Goal: Download file/media

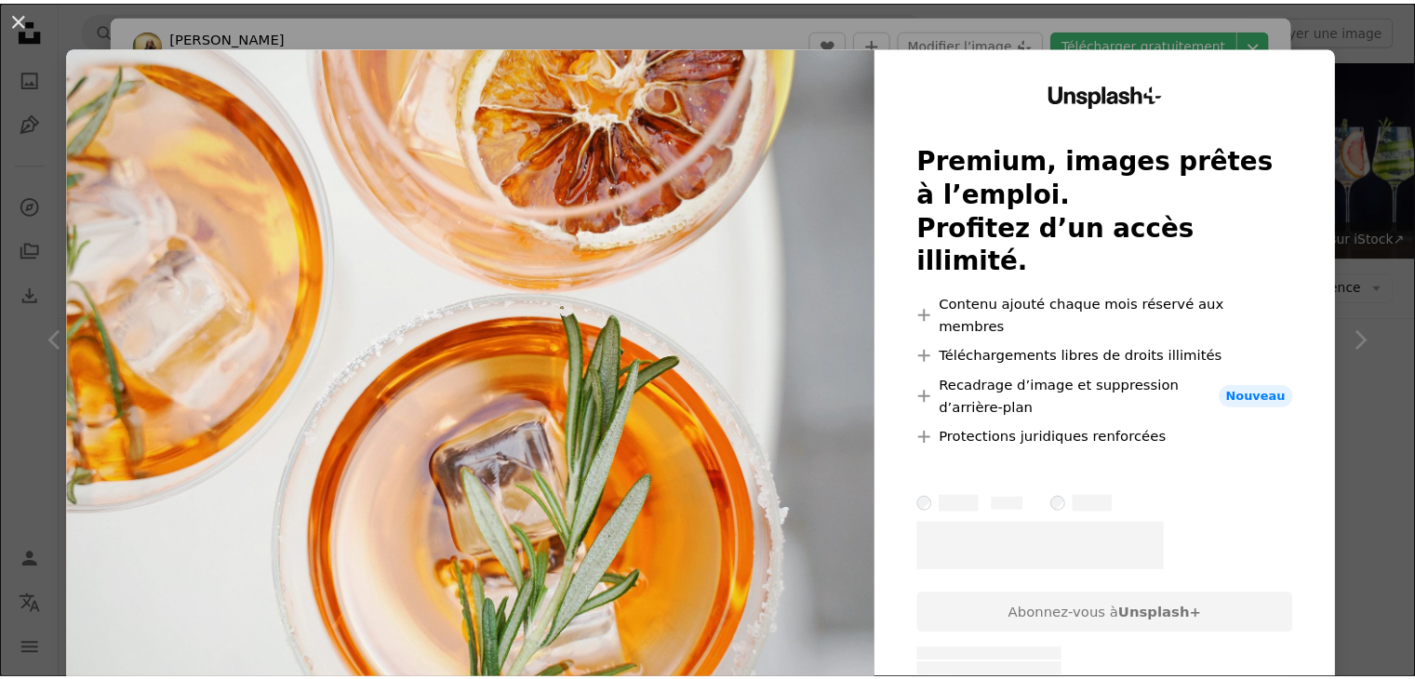
scroll to position [2757, 0]
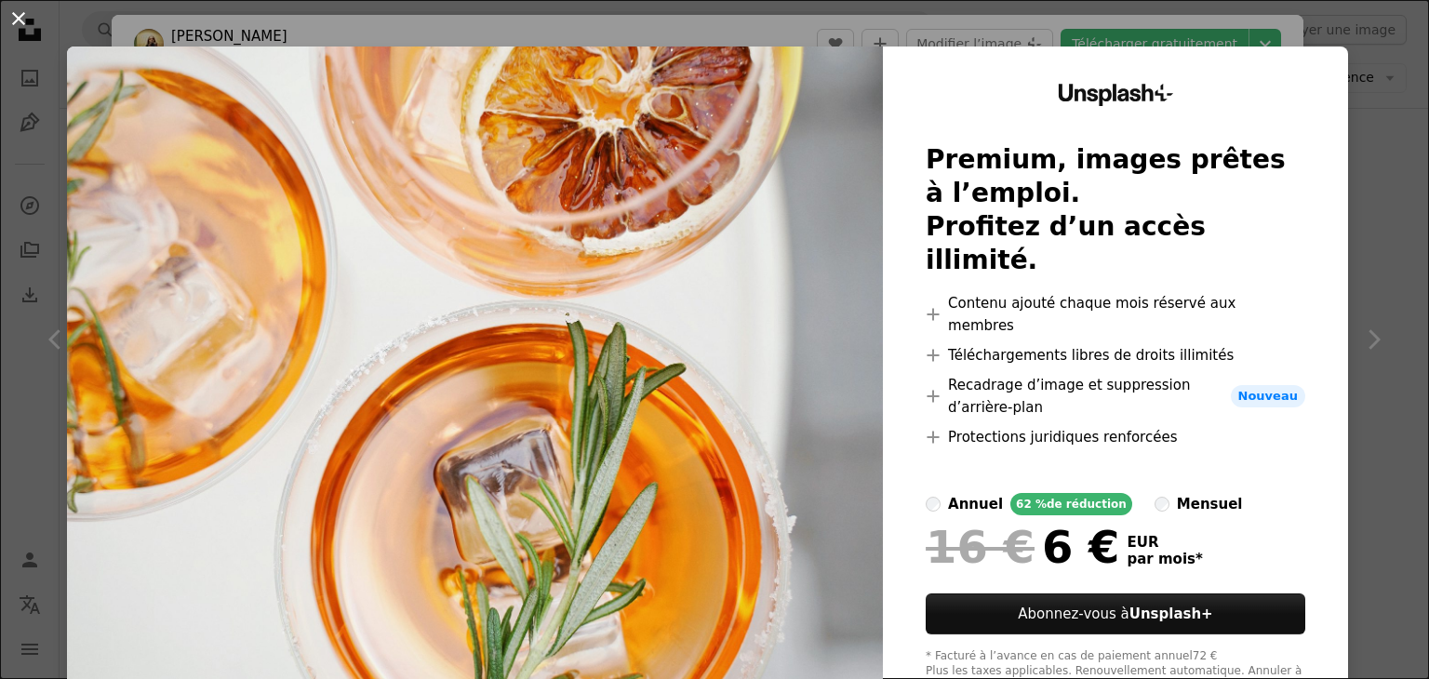
click at [18, 16] on button "An X shape" at bounding box center [18, 18] width 22 height 22
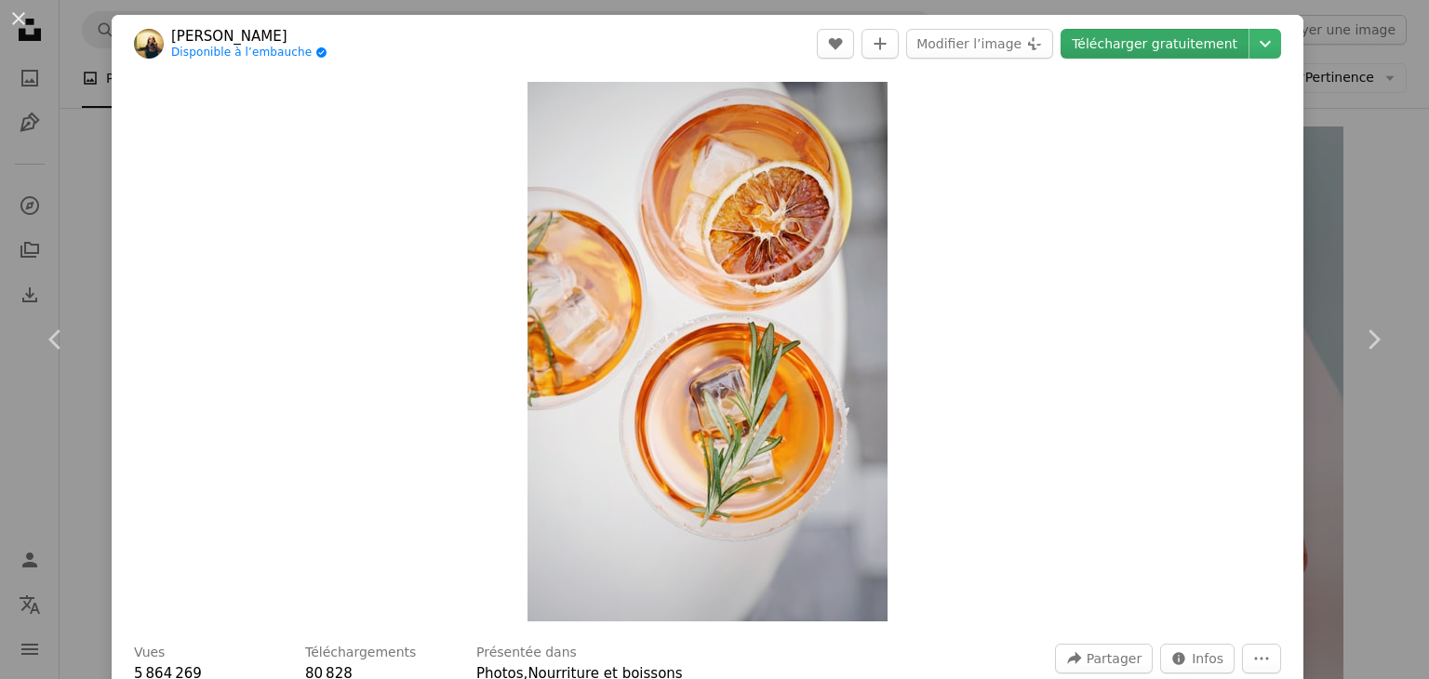
click at [1088, 47] on link "Télécharger gratuitement" at bounding box center [1155, 44] width 188 height 30
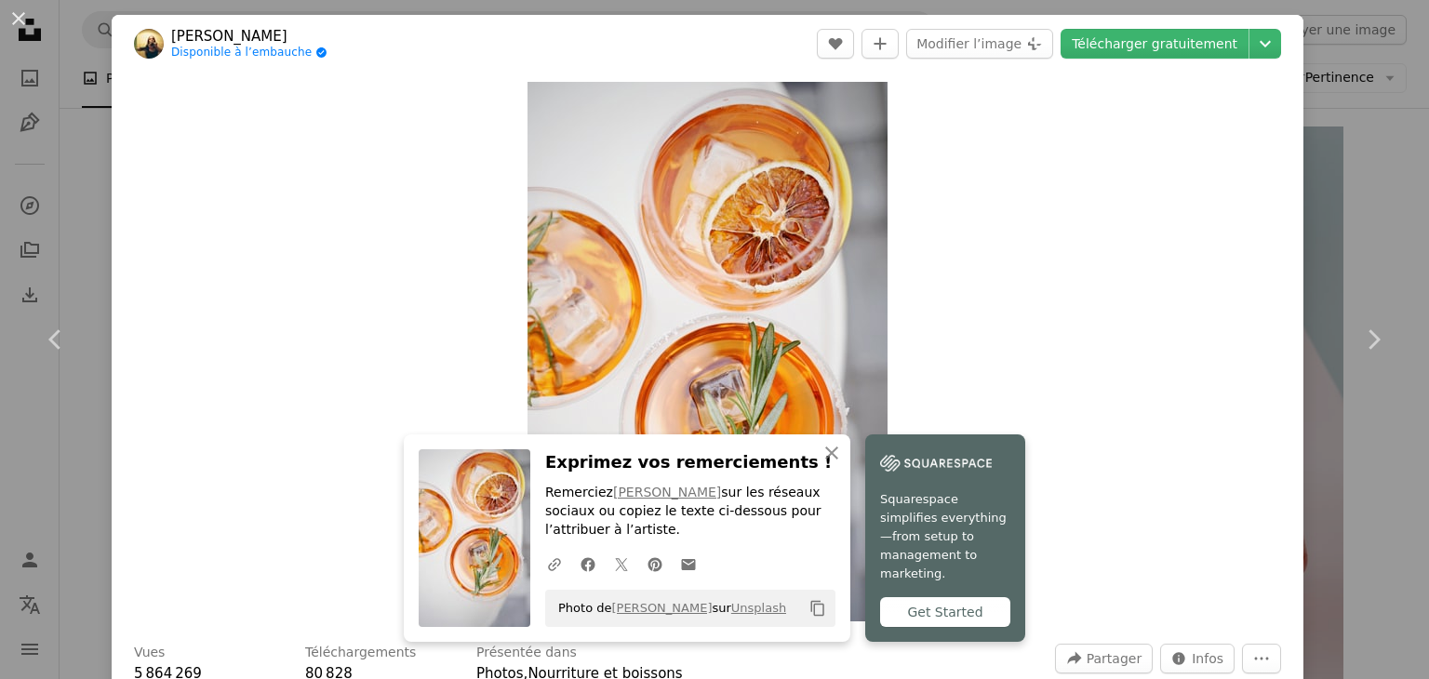
click at [1366, 220] on div "An X shape Chevron left Chevron right An X shape Fermer Exprimez vos remercieme…" at bounding box center [714, 339] width 1429 height 679
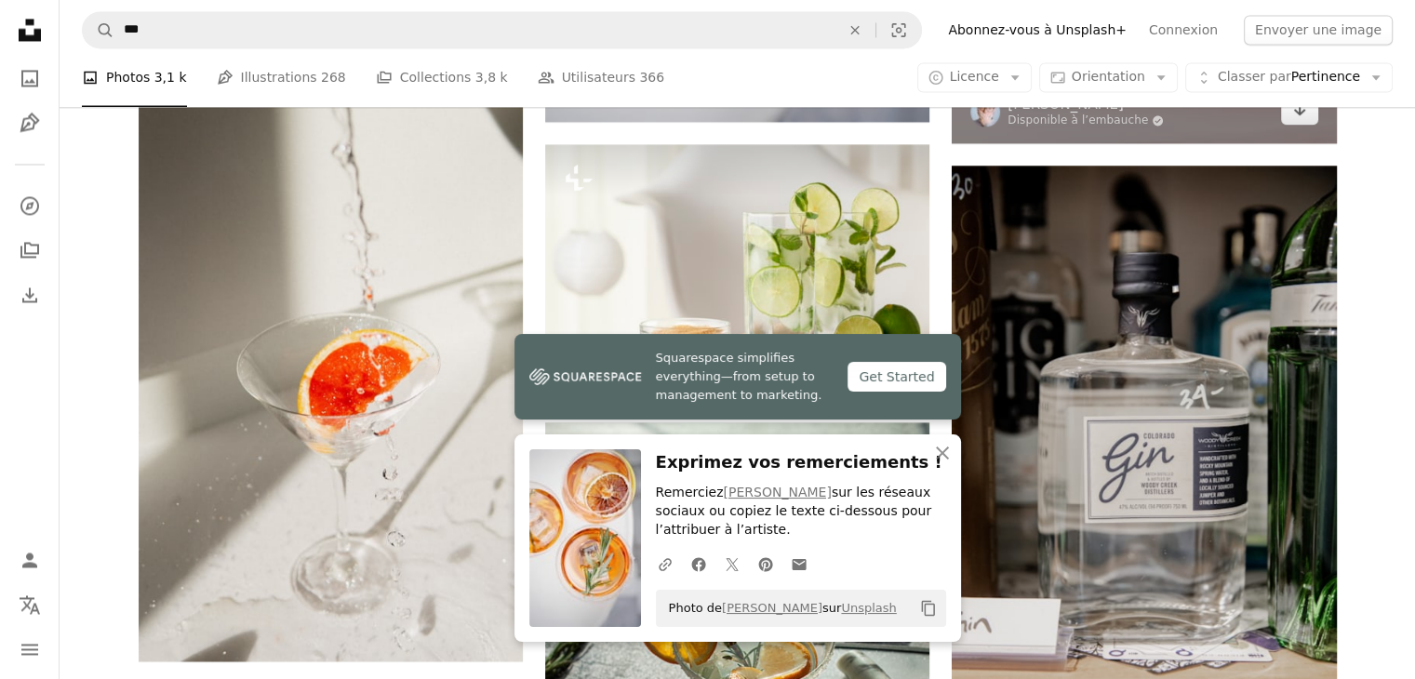
scroll to position [3379, 0]
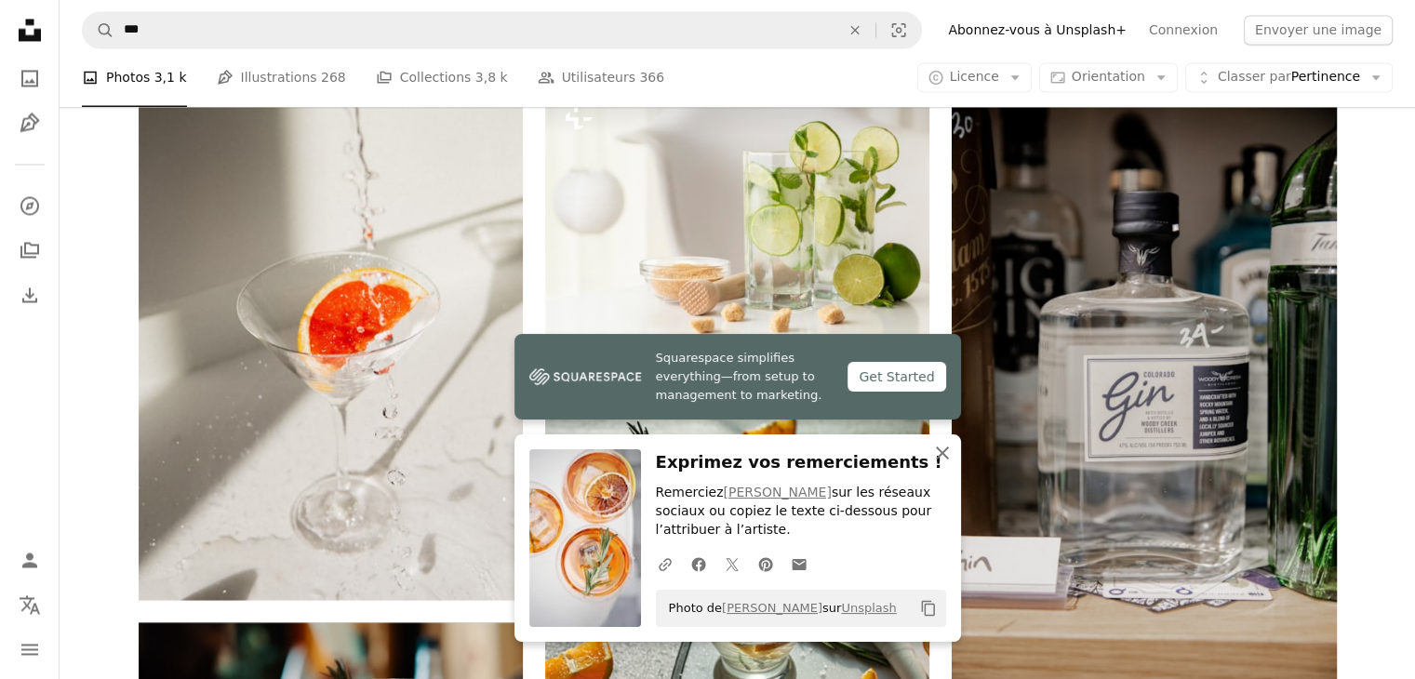
click at [943, 451] on icon "button" at bounding box center [942, 453] width 13 height 13
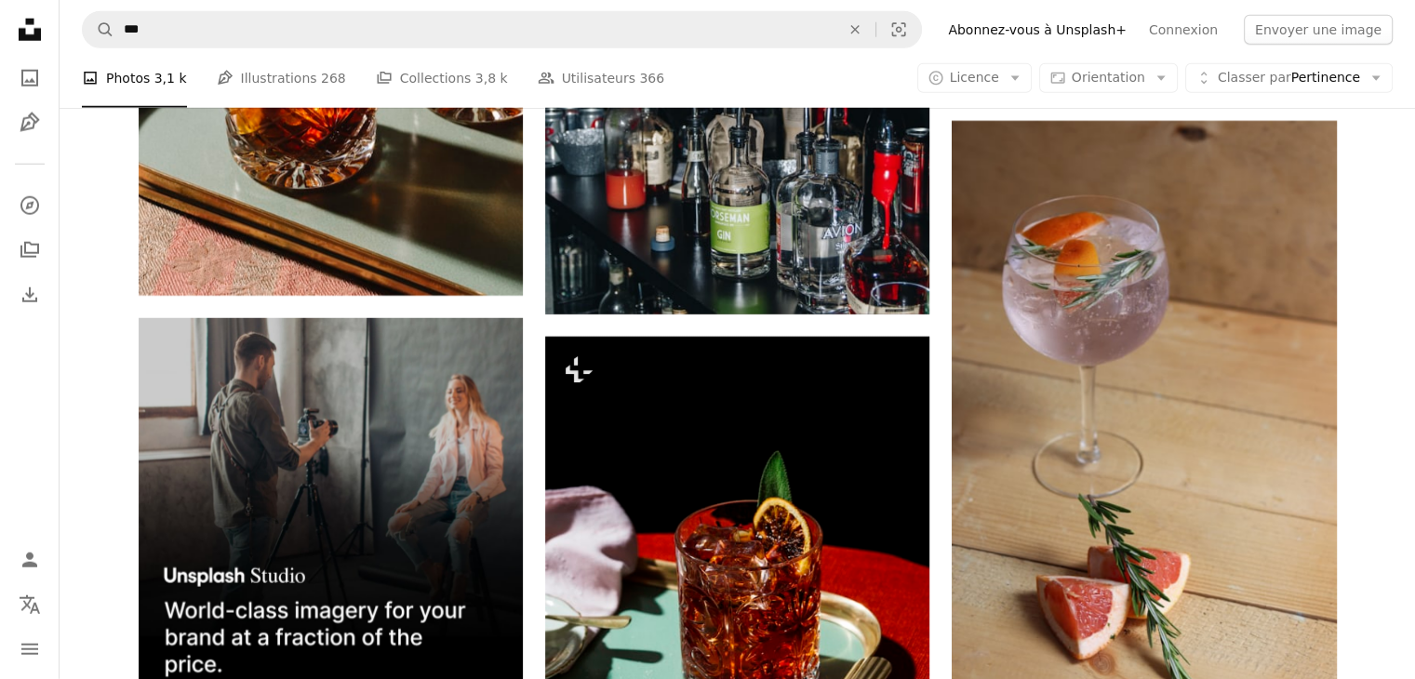
scroll to position [5160, 0]
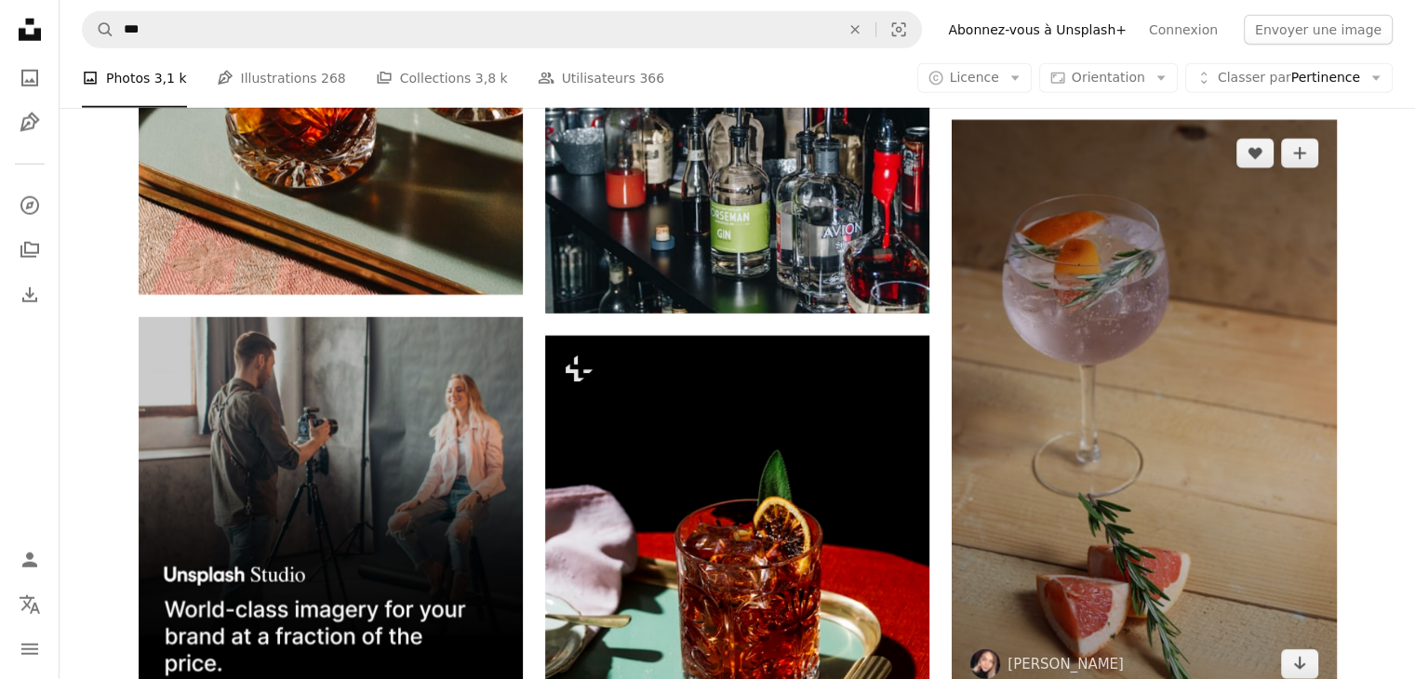
click at [1130, 474] on img at bounding box center [1144, 408] width 384 height 577
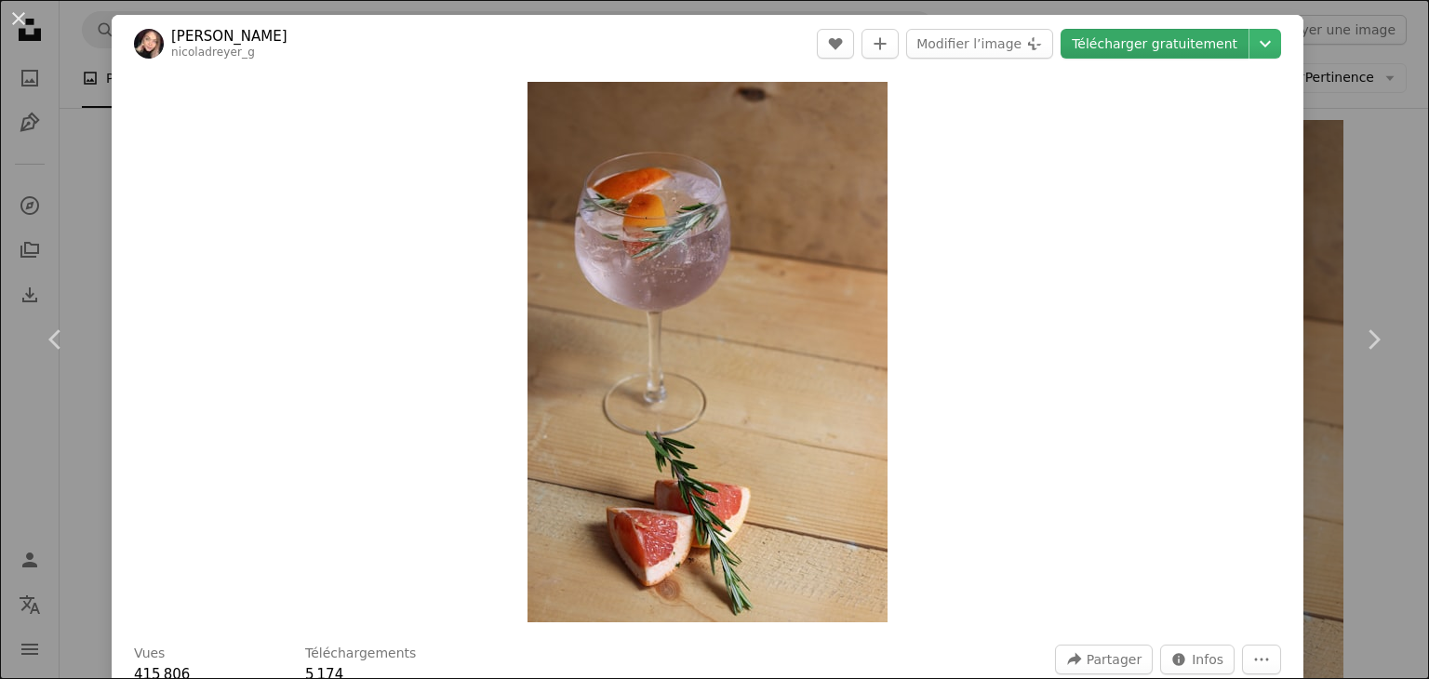
click at [1136, 50] on link "Télécharger gratuitement" at bounding box center [1155, 44] width 188 height 30
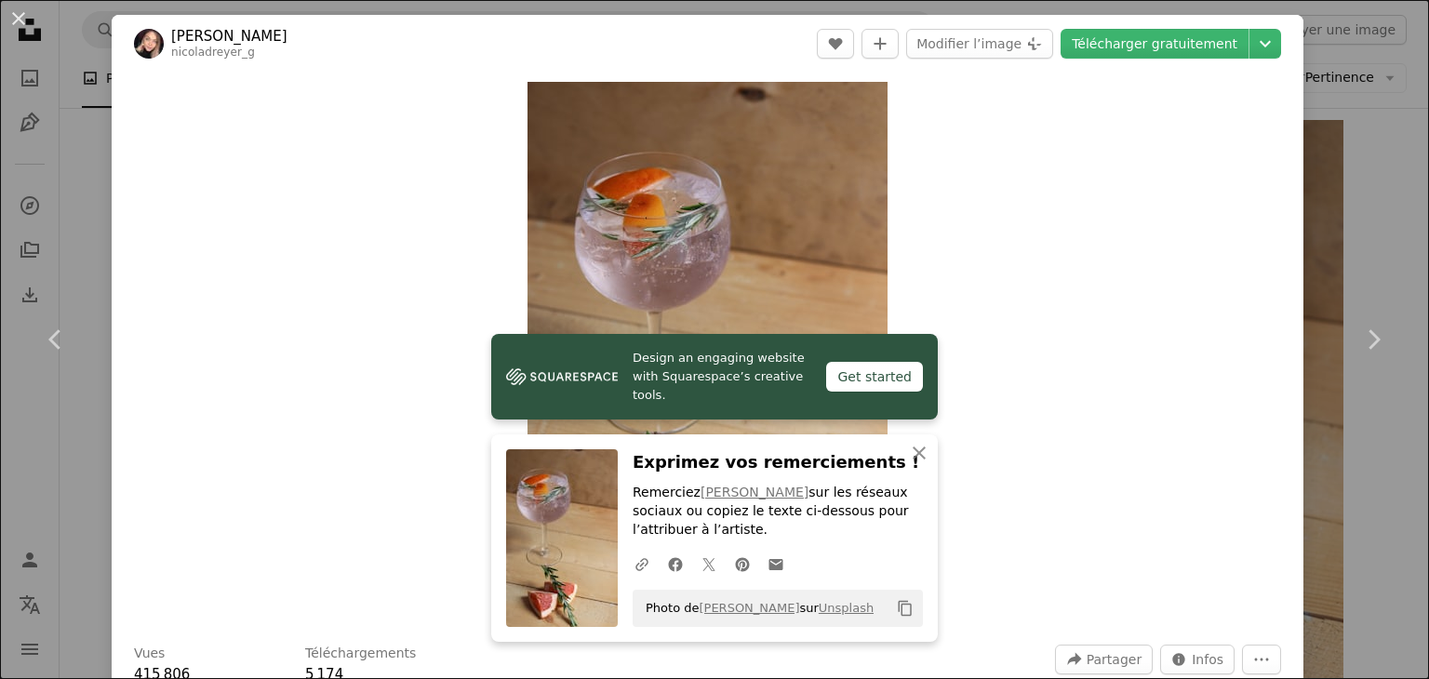
click at [1332, 516] on div "An X shape Chevron left Chevron right Design an engaging website with Squarespa…" at bounding box center [714, 339] width 1429 height 679
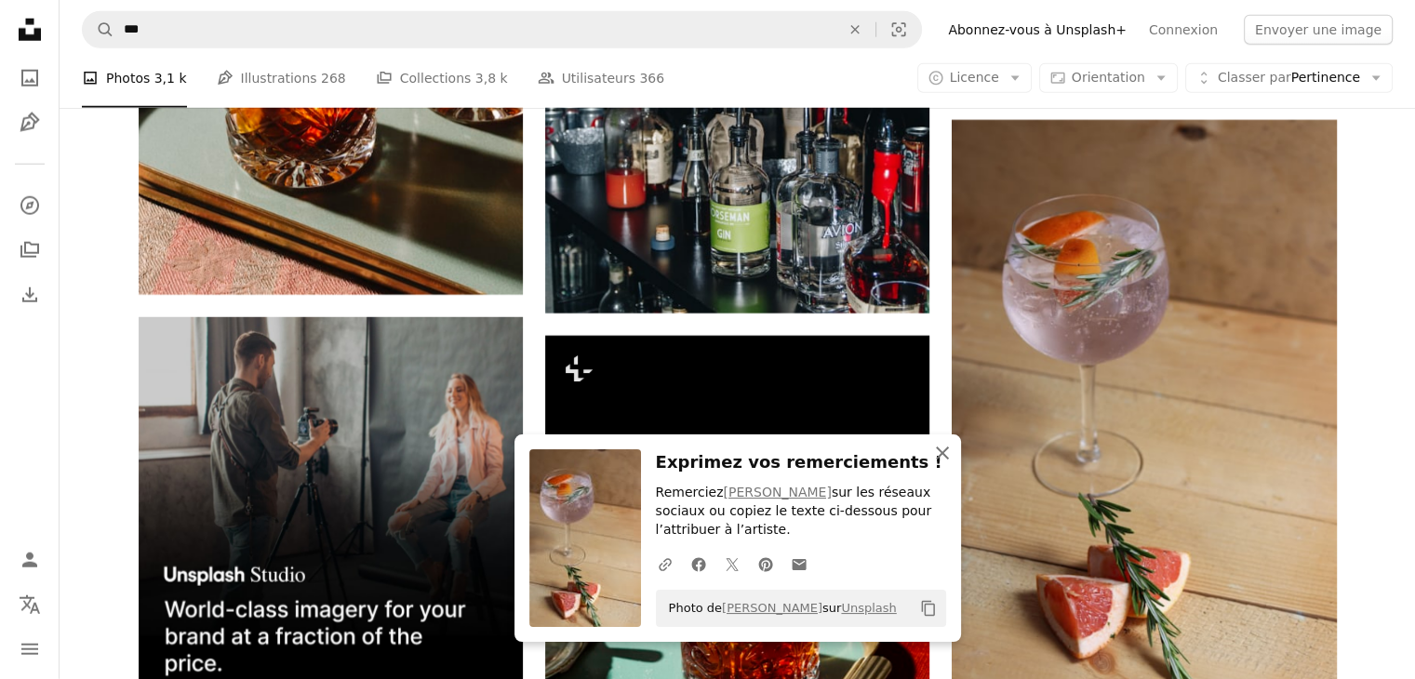
click at [947, 453] on icon "An X shape" at bounding box center [942, 453] width 22 height 22
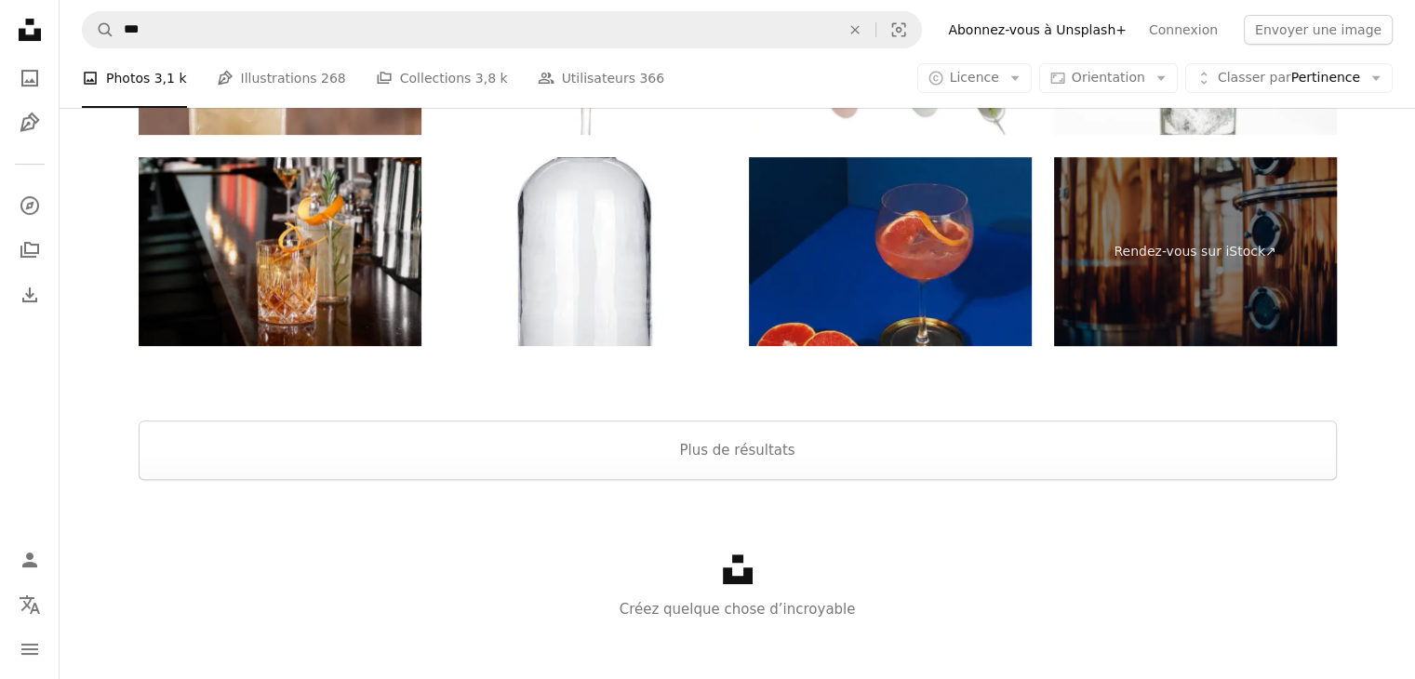
scroll to position [7645, 0]
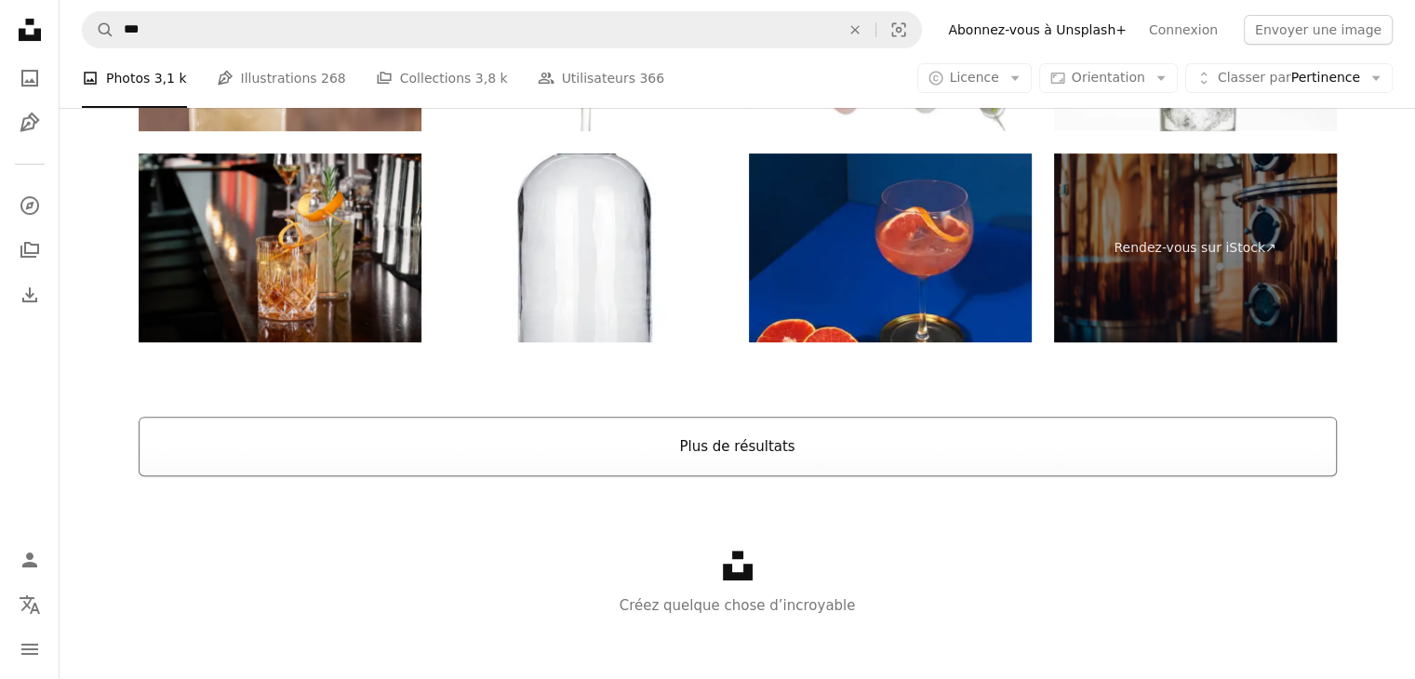
click at [941, 470] on button "Plus de résultats" at bounding box center [738, 447] width 1198 height 60
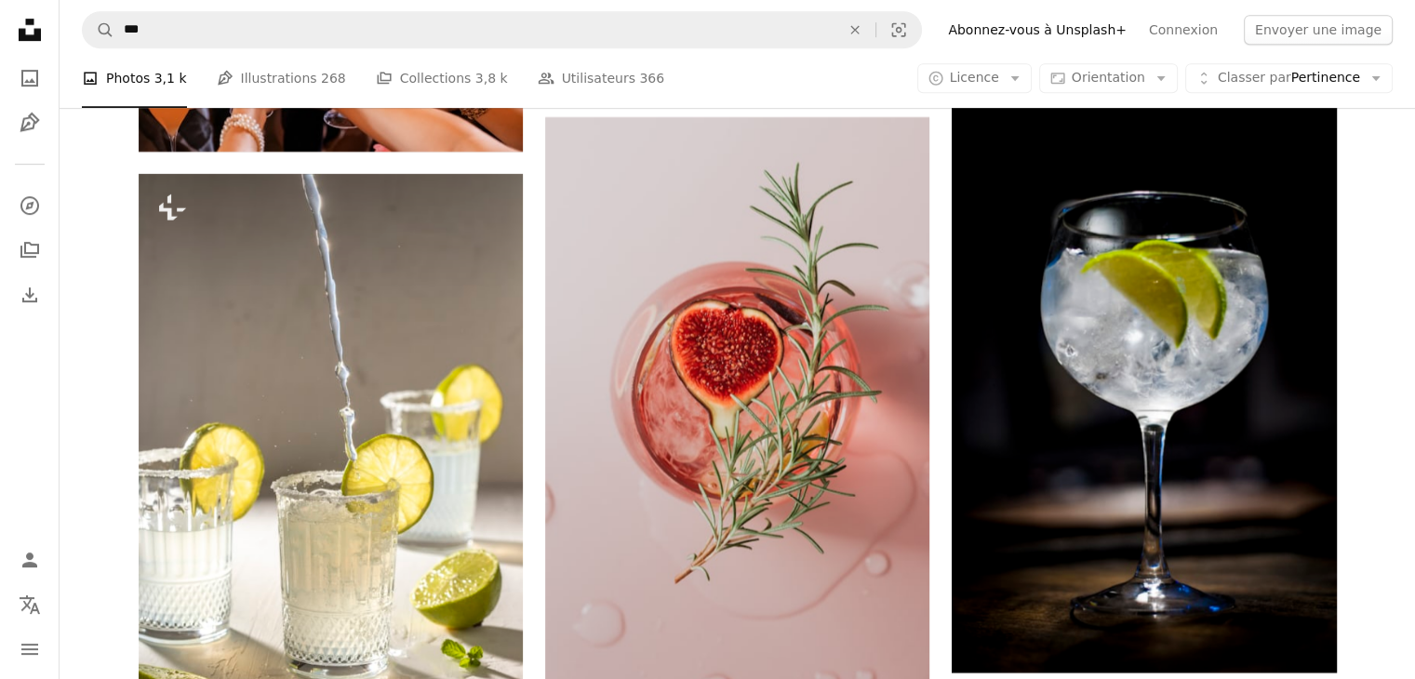
scroll to position [8090, 0]
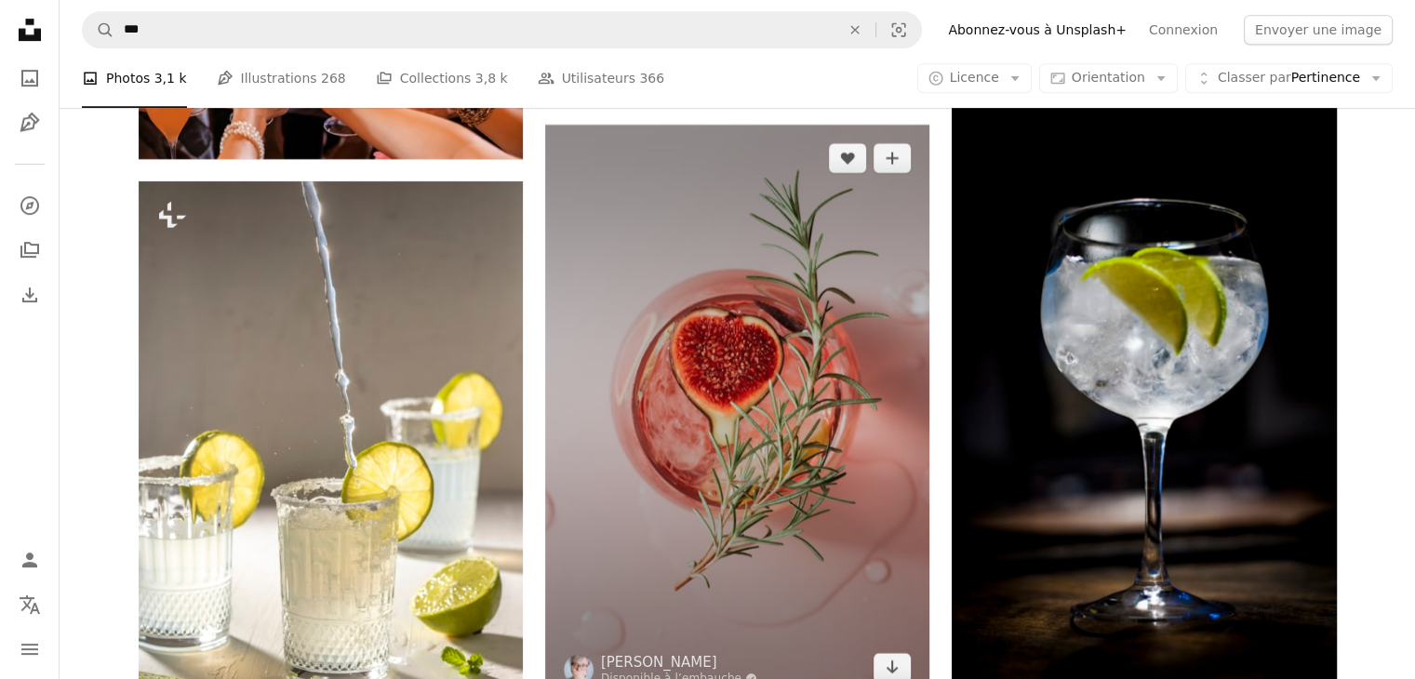
click at [807, 453] on img at bounding box center [737, 413] width 384 height 577
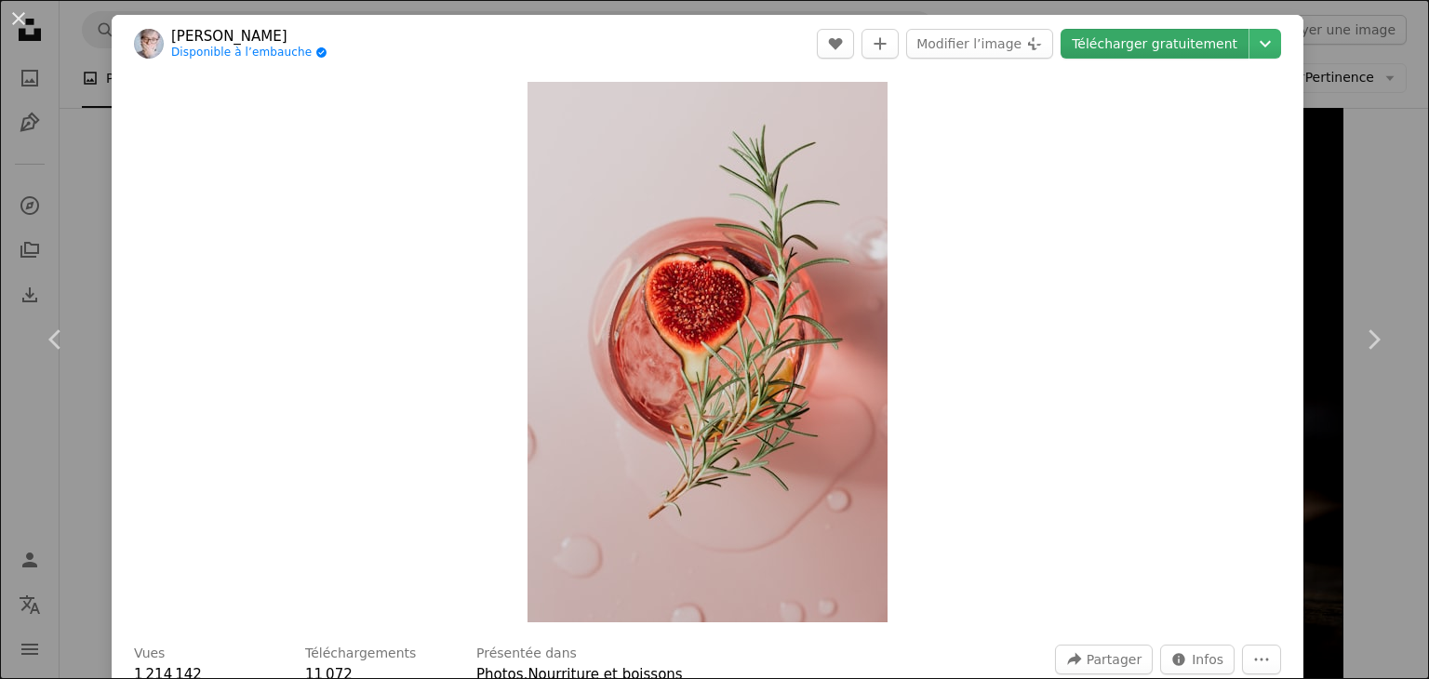
click at [1157, 40] on link "Télécharger gratuitement" at bounding box center [1155, 44] width 188 height 30
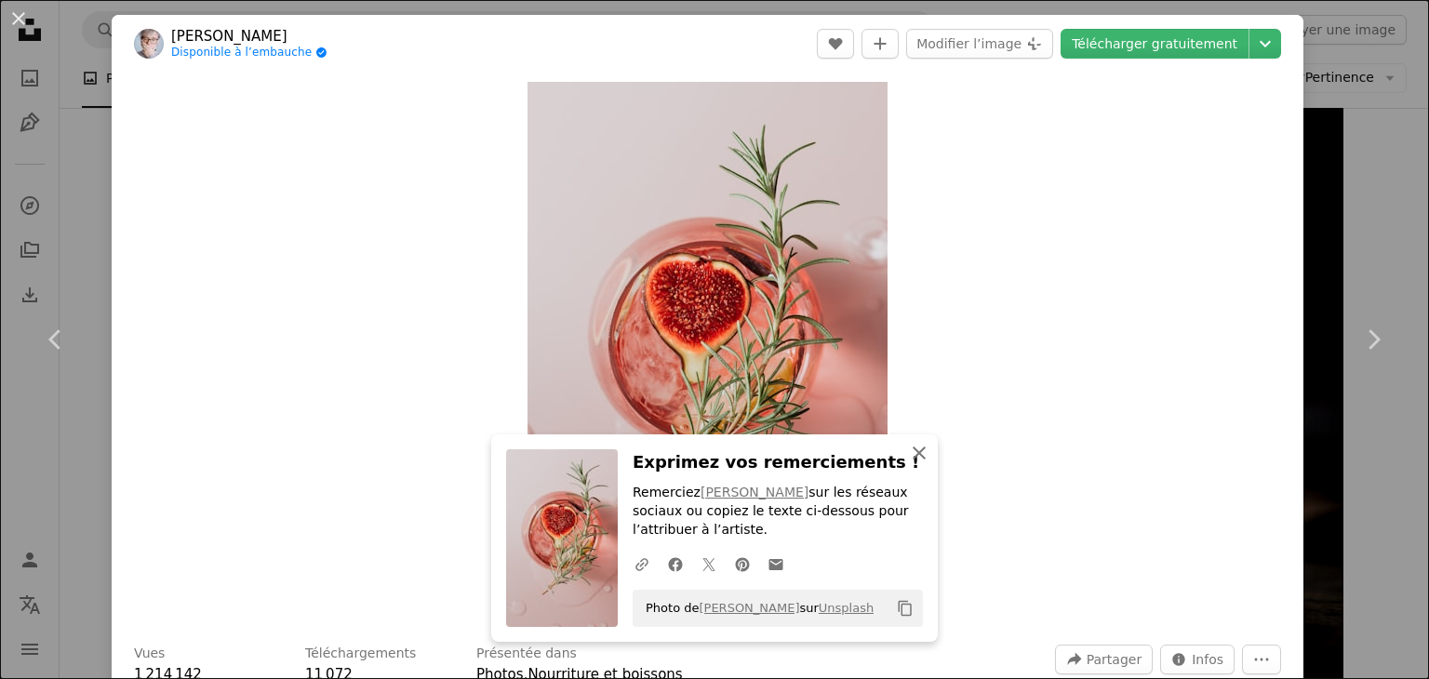
click at [908, 451] on icon "An X shape" at bounding box center [919, 453] width 22 height 22
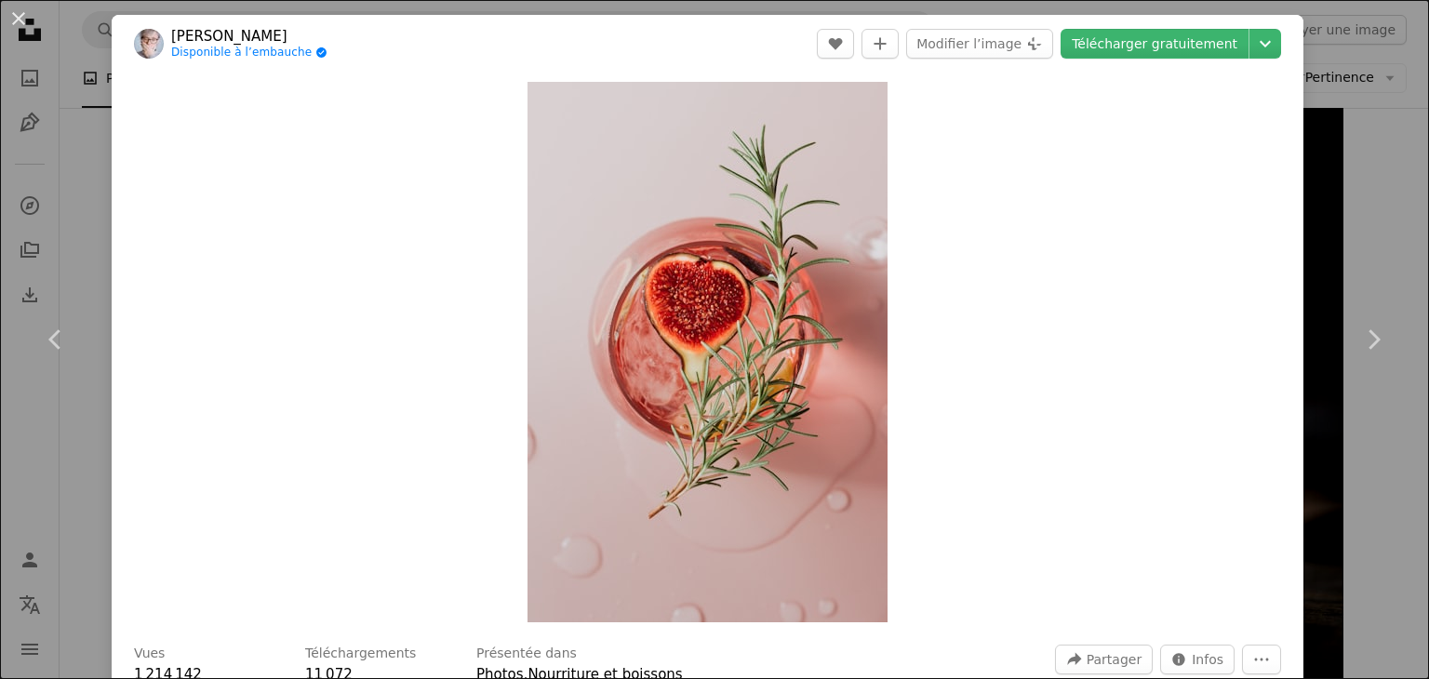
click at [1302, 373] on div "An X shape Chevron left Chevron right [PERSON_NAME] Disponible à l’embauche A c…" at bounding box center [714, 339] width 1429 height 679
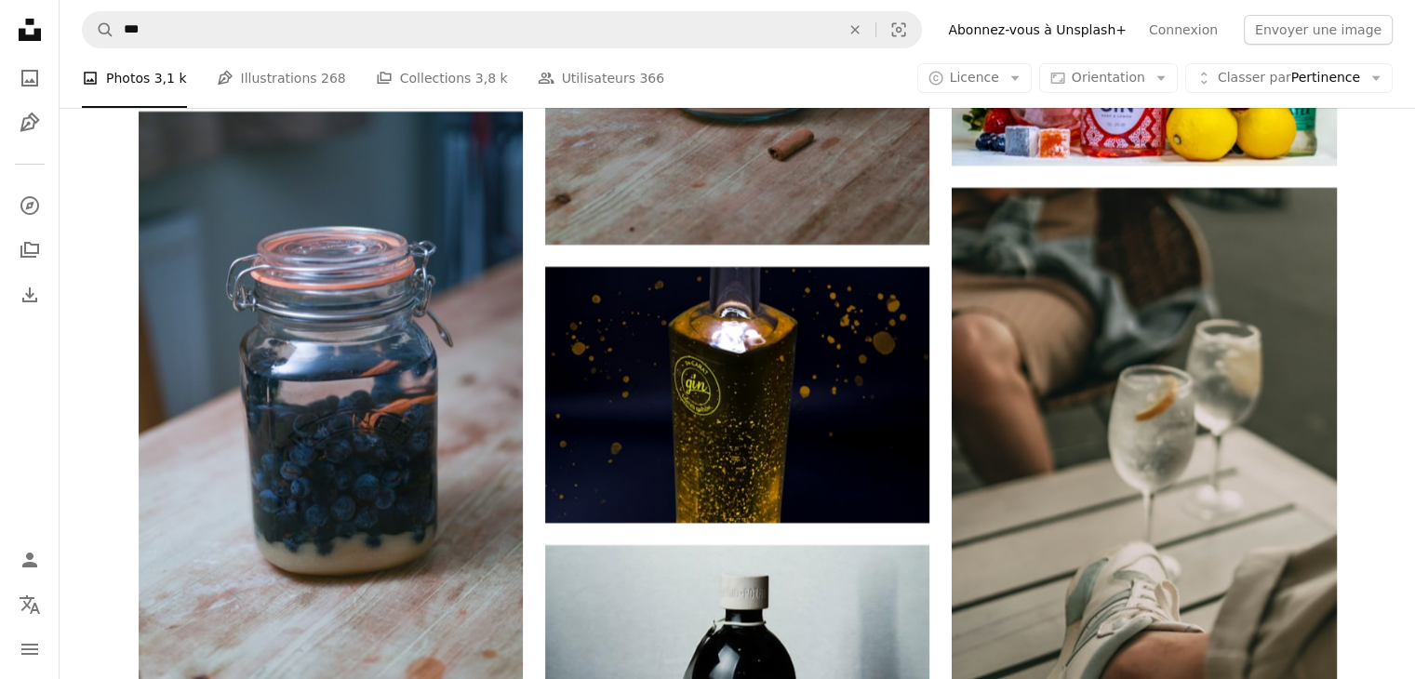
scroll to position [14546, 0]
